Goal: Find specific page/section: Find specific page/section

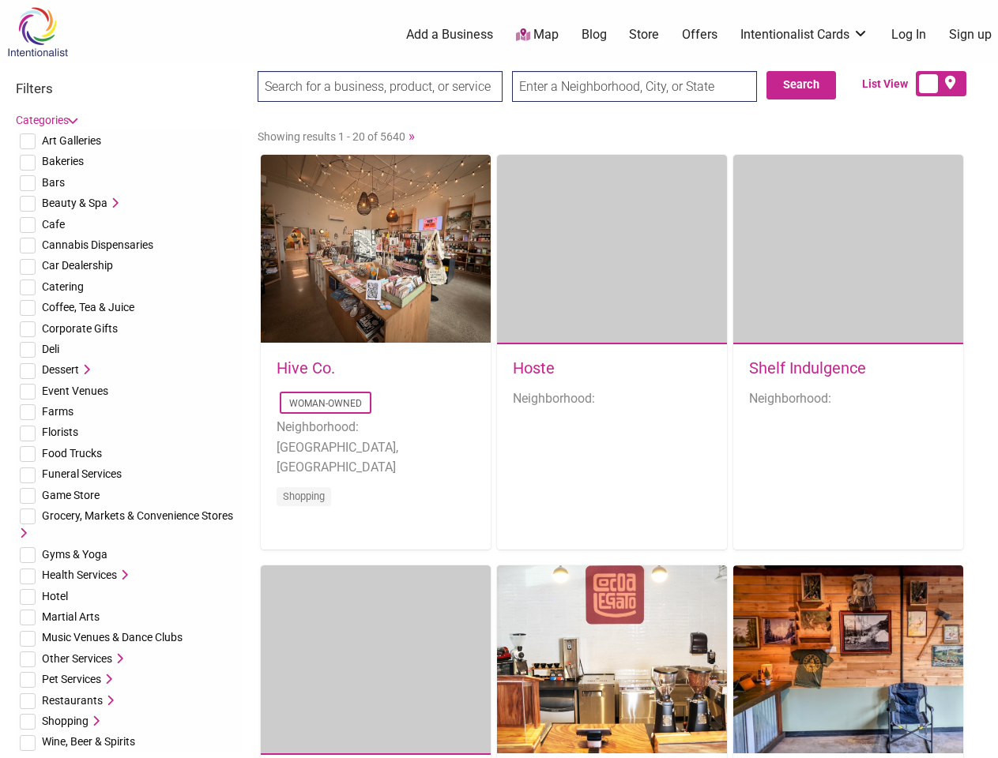
click at [498, 379] on div "Hoste Neighborhood:" at bounding box center [612, 390] width 230 height 93
click at [71, 141] on span "Art Galleries" at bounding box center [71, 140] width 59 height 13
click at [62, 161] on span "Bakeries" at bounding box center [63, 161] width 42 height 13
click at [53, 182] on span "Bars" at bounding box center [53, 182] width 23 height 13
click at [74, 203] on span "Beauty & Spa" at bounding box center [75, 203] width 66 height 13
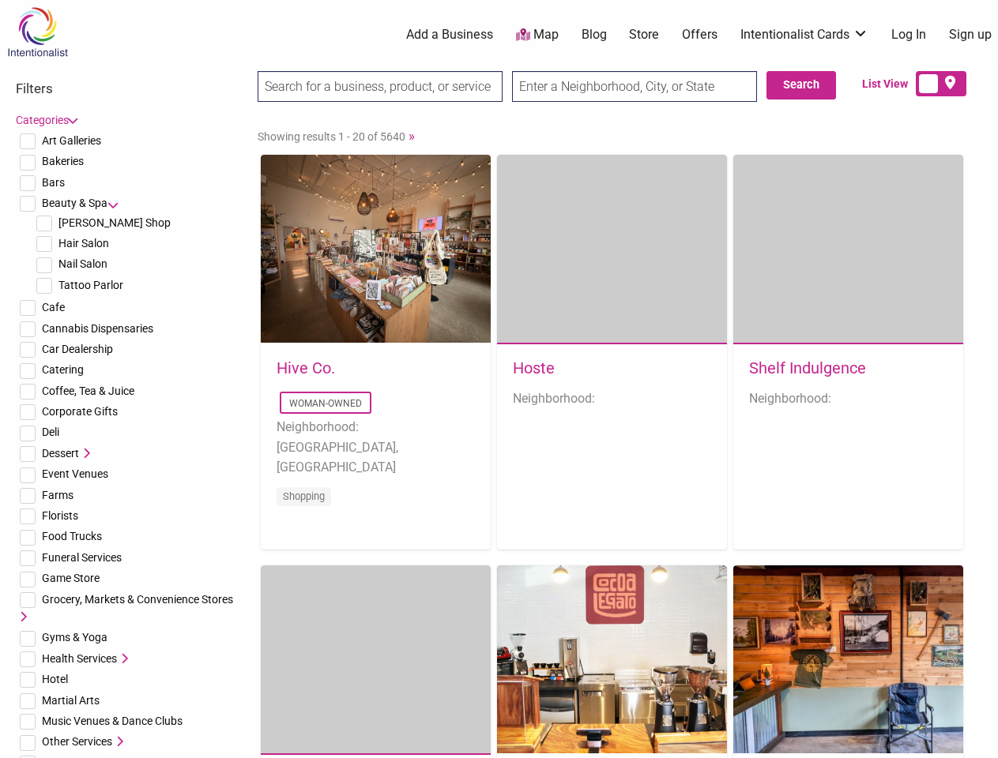
click at [113, 203] on icon at bounding box center [112, 202] width 11 height 11
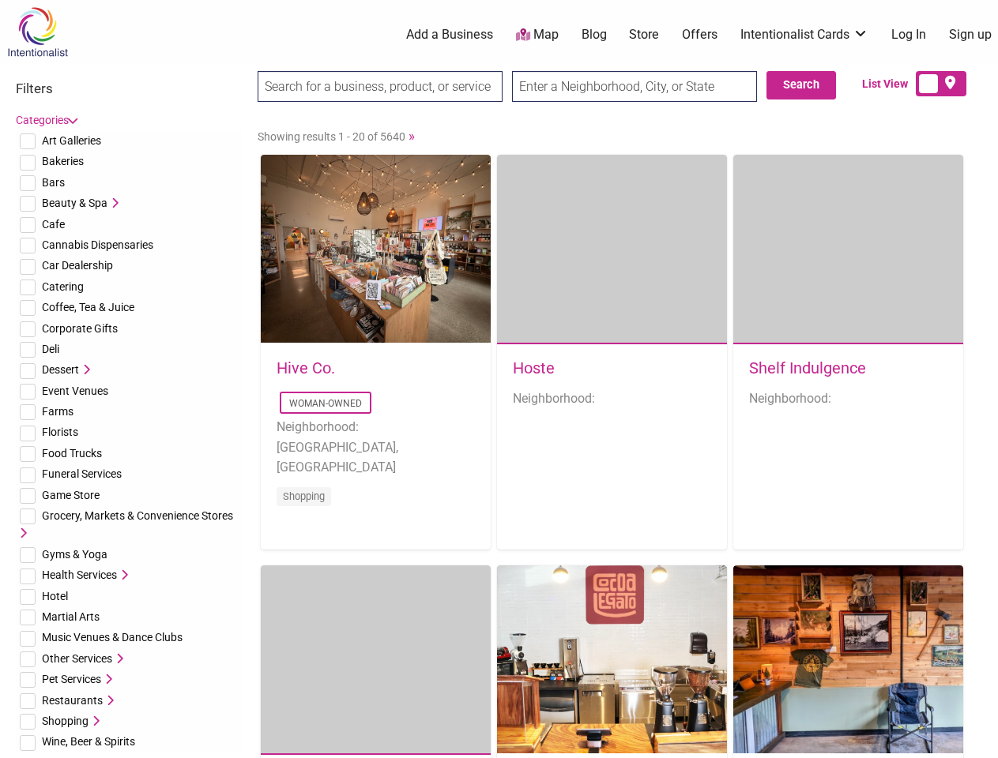
click at [53, 224] on span "Cafe" at bounding box center [53, 224] width 23 height 13
click at [97, 245] on span "Cannabis Dispensaries" at bounding box center [97, 245] width 111 height 13
click at [77, 265] on span "Car Dealership" at bounding box center [77, 265] width 71 height 13
click at [62, 287] on span "Catering" at bounding box center [63, 286] width 42 height 13
